Goal: Transaction & Acquisition: Purchase product/service

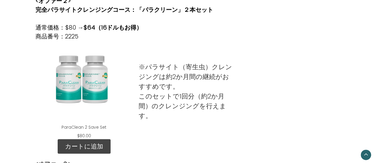
scroll to position [349, 0]
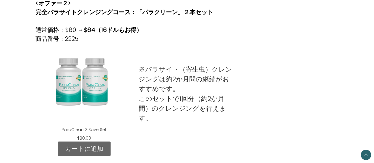
click at [88, 151] on link "カートに追加" at bounding box center [84, 148] width 53 height 15
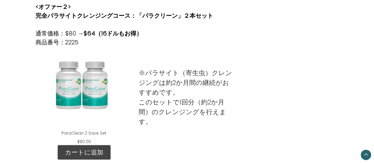
scroll to position [346, 0]
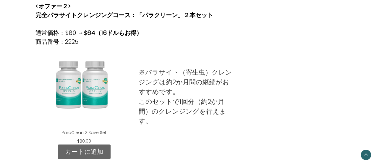
click at [93, 151] on link "カートに追加" at bounding box center [84, 151] width 53 height 15
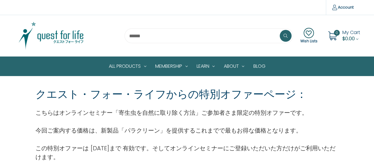
click at [345, 35] on span "My Cart" at bounding box center [351, 32] width 18 height 7
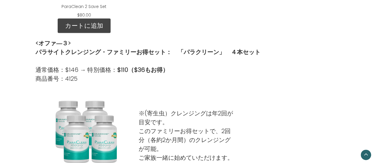
scroll to position [472, 0]
click at [79, 32] on div "<オファ―３> パラサイトクレンジング・ファミリーお得セット：　「パラクリーン」　４本セット 通常価格：$146 → 特別価格： $110（$36もお得） 商…" at bounding box center [186, 57] width 309 height 50
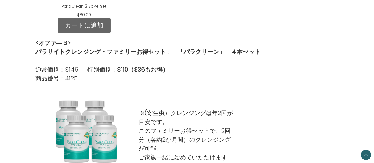
click at [81, 29] on link "カートに追加" at bounding box center [84, 25] width 53 height 15
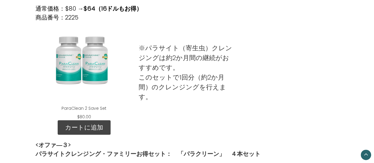
scroll to position [370, 0]
click at [86, 71] on div "ParaClean 2 Save Set" at bounding box center [83, 64] width 87 height 74
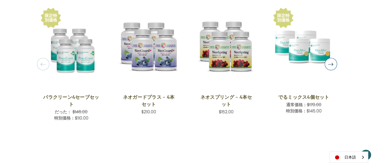
scroll to position [736, 0]
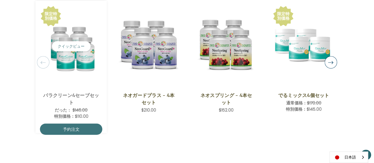
click at [69, 65] on img "ParaClean 4 Save Set,Was:$146.00,\aNow:$110.00\a" at bounding box center [71, 46] width 62 height 62
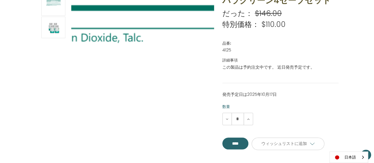
scroll to position [95, 0]
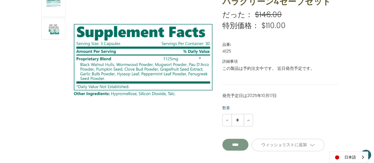
click at [241, 144] on input "**********" at bounding box center [235, 144] width 26 height 12
type input "****"
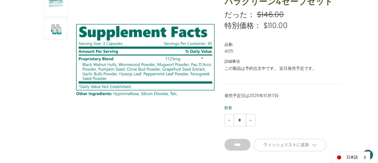
scroll to position [95, 0]
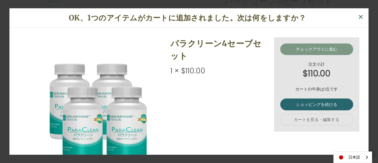
click at [307, 52] on link "チェックアウトに進む" at bounding box center [316, 49] width 73 height 12
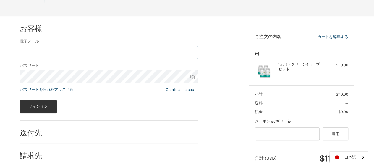
scroll to position [97, 0]
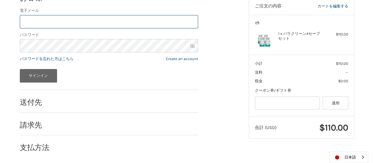
type input "**********"
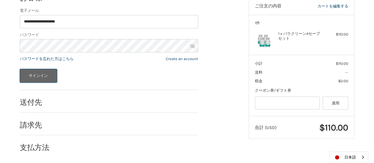
click at [42, 78] on button "サインイン" at bounding box center [38, 76] width 37 height 14
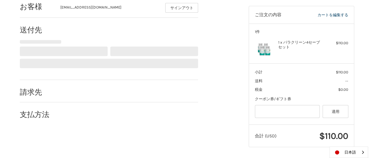
select select "**"
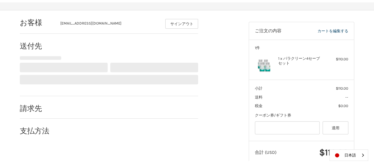
scroll to position [73, 0]
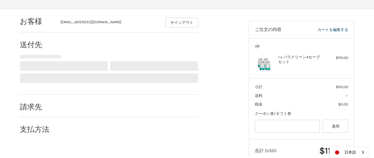
select select "**"
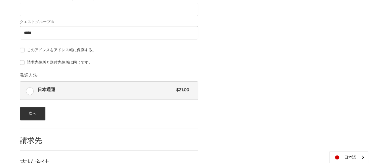
scroll to position [316, 0]
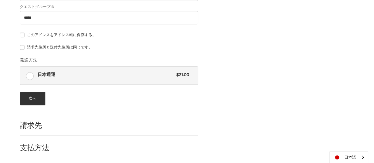
click at [32, 102] on button "次へ" at bounding box center [33, 99] width 26 height 14
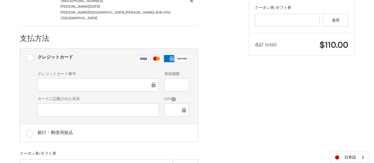
scroll to position [215, 0]
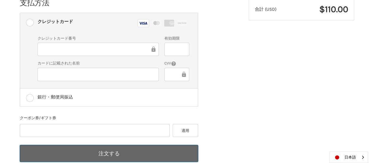
click at [149, 145] on button "注文する" at bounding box center [109, 153] width 178 height 17
click at [156, 145] on button "注文する" at bounding box center [109, 153] width 178 height 17
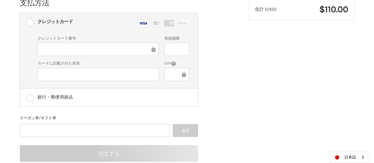
scroll to position [84, 0]
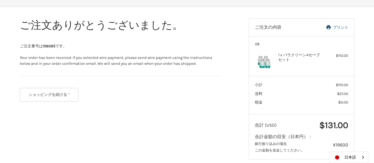
scroll to position [75, 0]
